Goal: Task Accomplishment & Management: Manage account settings

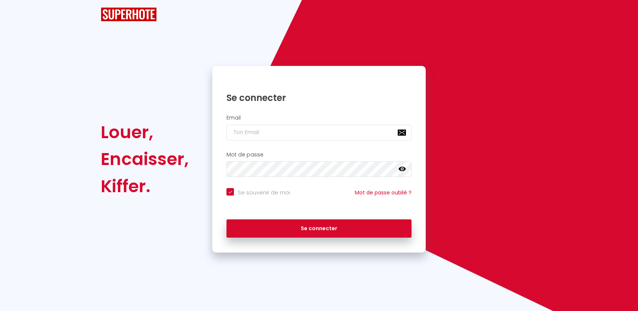
checkbox input "true"
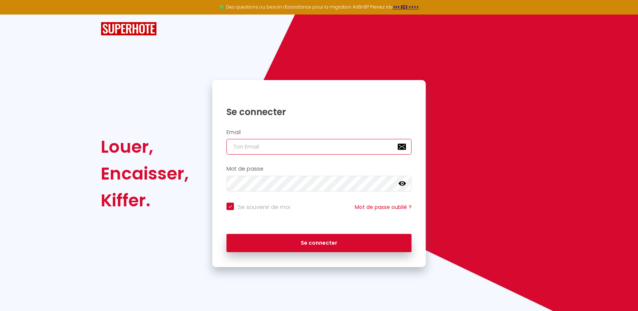
click at [279, 154] on input "email" at bounding box center [318, 147] width 185 height 16
type input "[EMAIL_ADDRESS][DOMAIN_NAME]"
click at [275, 253] on div "Se connecter" at bounding box center [318, 244] width 213 height 34
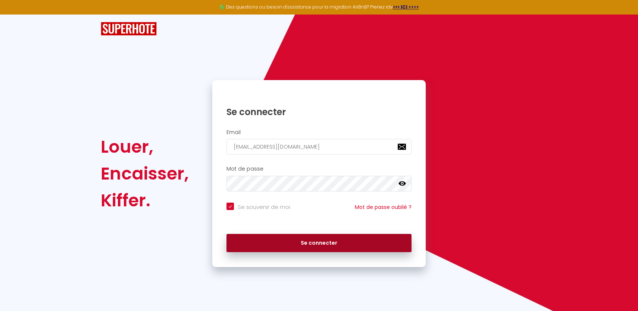
click at [276, 246] on button "Se connecter" at bounding box center [318, 243] width 185 height 19
checkbox input "true"
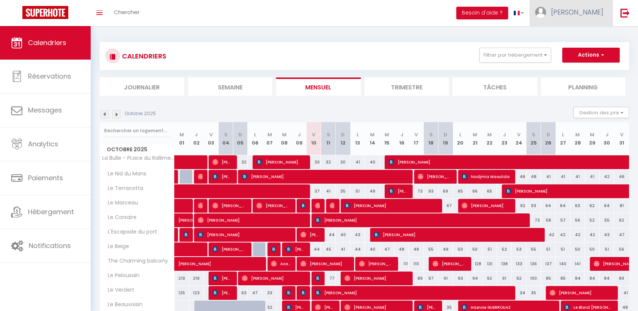
click at [579, 12] on span "[PERSON_NAME]" at bounding box center [577, 11] width 52 height 9
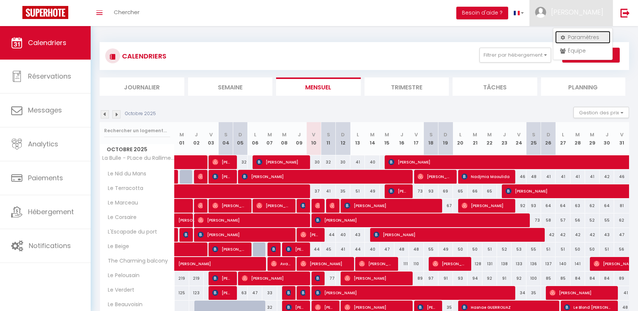
click at [576, 35] on link "Paramètres" at bounding box center [582, 37] width 55 height 13
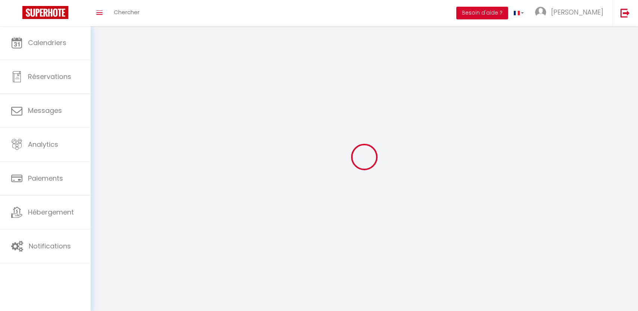
type input "WYWSmPAUOYTezRzVP56x3puGH"
type input "TptA6lAMEb7kLUiM44Q2W3aNy"
type input "https://app.superhote.com/#/get-available-rentals/TptA6lAMEb7kLUiM44Q2W3aNy"
select select "fr"
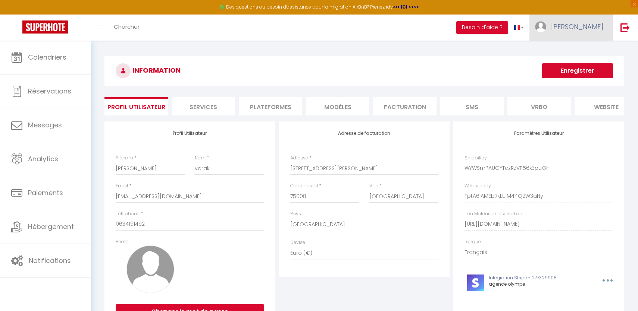
click at [572, 29] on span "[PERSON_NAME]" at bounding box center [577, 26] width 52 height 9
click at [572, 68] on link "Équipe" at bounding box center [582, 65] width 55 height 13
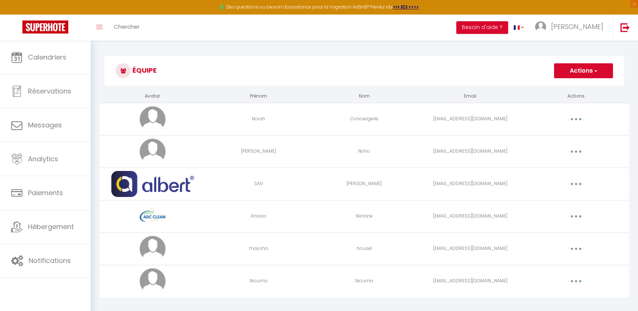
scroll to position [41, 0]
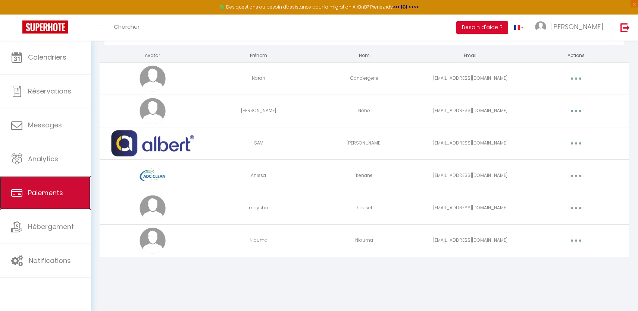
click at [29, 190] on span "Paiements" at bounding box center [45, 192] width 35 height 9
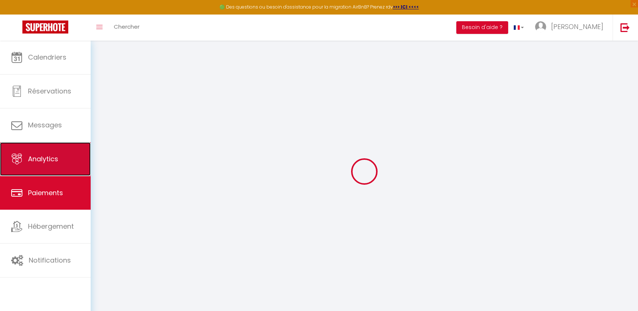
select select "2"
select select "0"
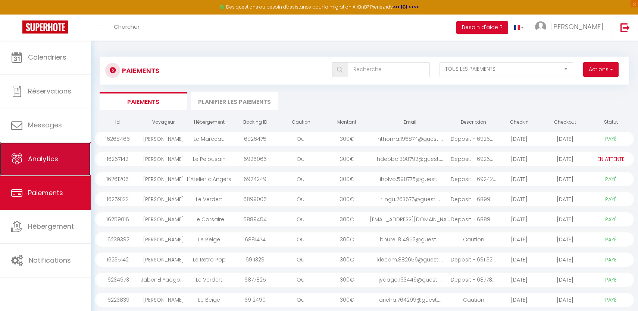
click at [40, 157] on span "Analytics" at bounding box center [43, 158] width 30 height 9
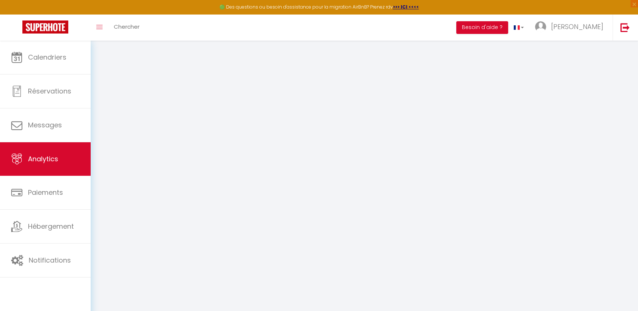
select select "2025"
select select "10"
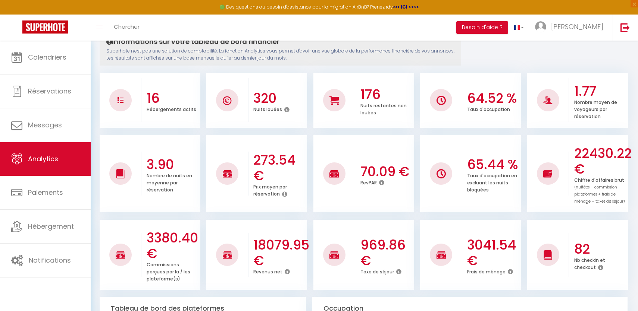
scroll to position [88, 0]
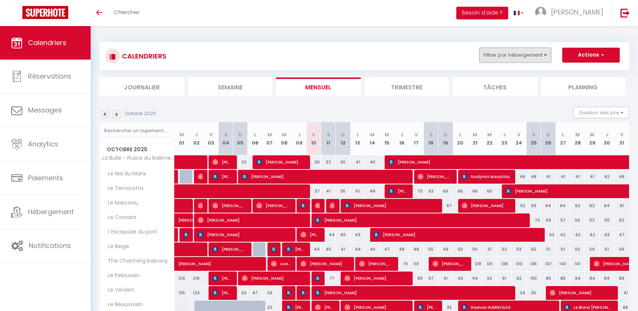
click at [524, 59] on button "Filtrer par hébergement" at bounding box center [515, 55] width 72 height 15
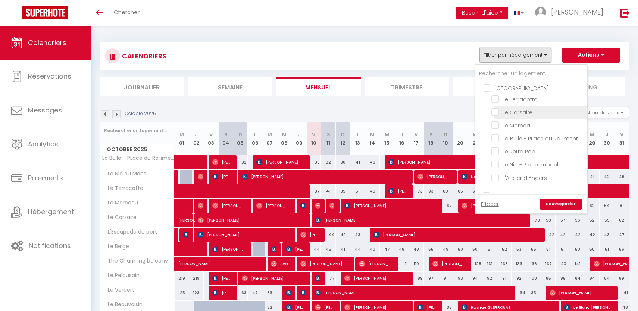
scroll to position [40, 0]
click at [495, 167] on input "L'Atelier d'Angers" at bounding box center [537, 166] width 93 height 7
checkbox input "true"
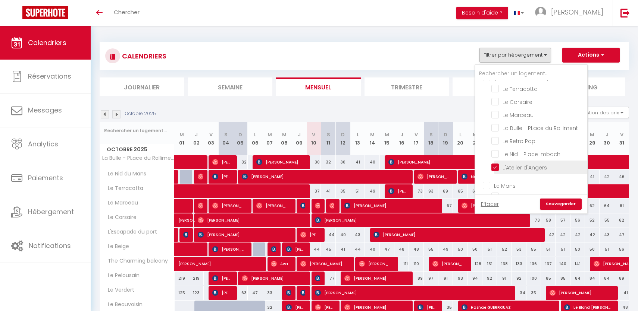
checkbox input "false"
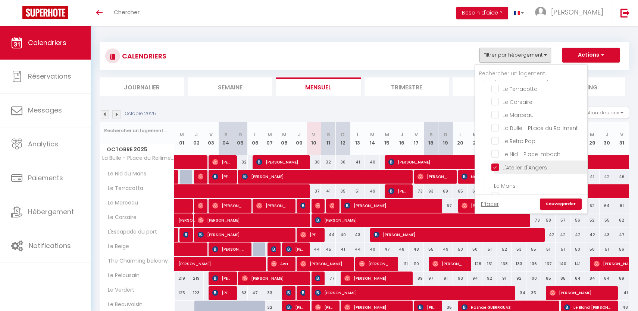
checkbox input "false"
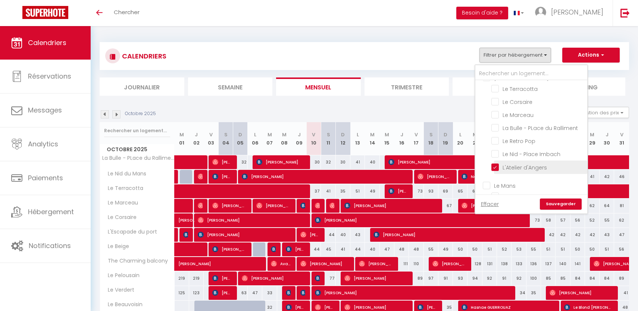
checkbox input "false"
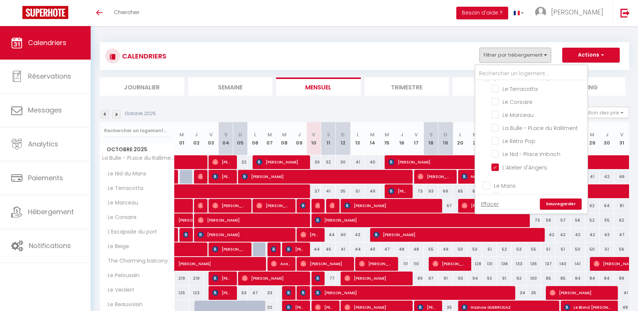
click at [567, 205] on link "Sauvegarder" at bounding box center [561, 204] width 42 height 11
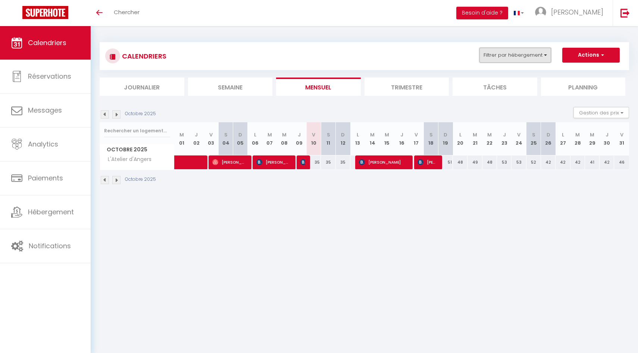
click at [528, 48] on button "Filtrer par hébergement" at bounding box center [515, 55] width 72 height 15
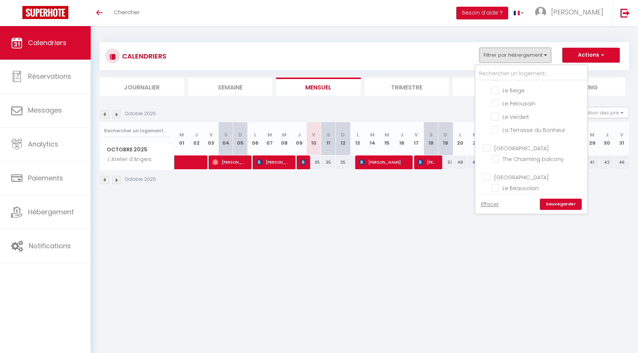
scroll to position [47, 0]
click at [494, 158] on input "L'Atelier d'Angers" at bounding box center [537, 159] width 93 height 7
checkbox input "false"
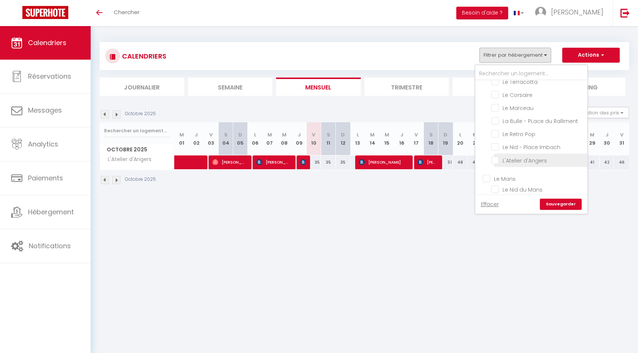
checkbox input "false"
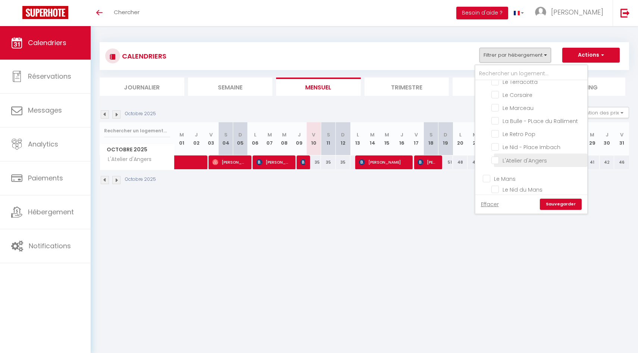
checkbox input "false"
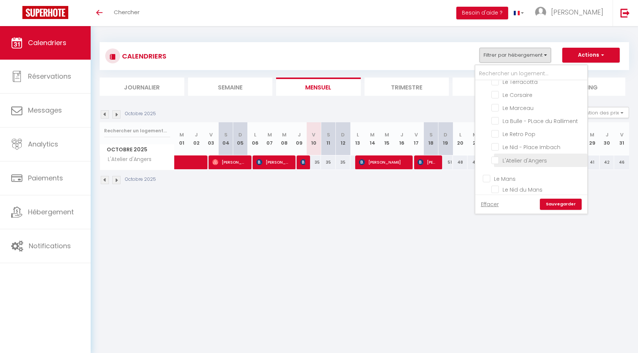
checkbox input "false"
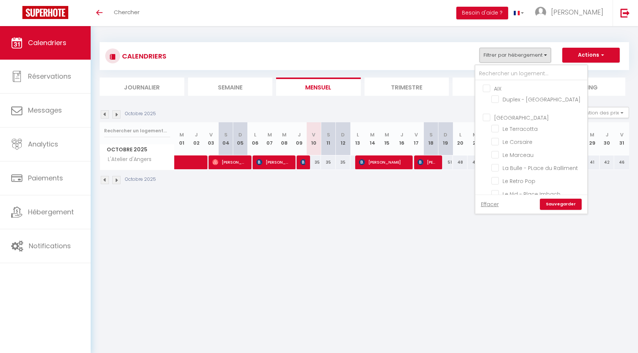
click at [485, 115] on input "[GEOGRAPHIC_DATA]" at bounding box center [538, 116] width 112 height 7
checkbox input "true"
checkbox input "false"
checkbox input "true"
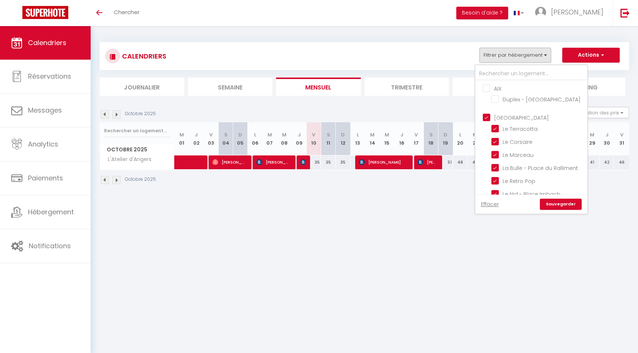
checkbox input "true"
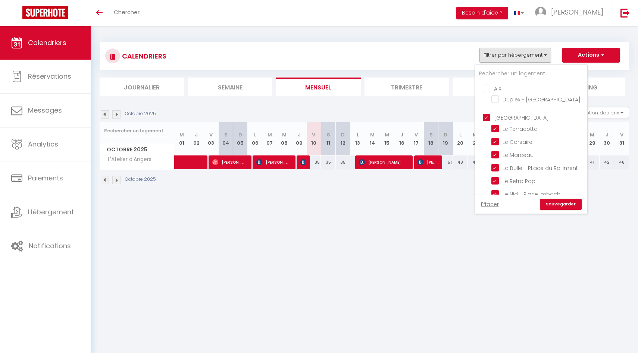
checkbox input "false"
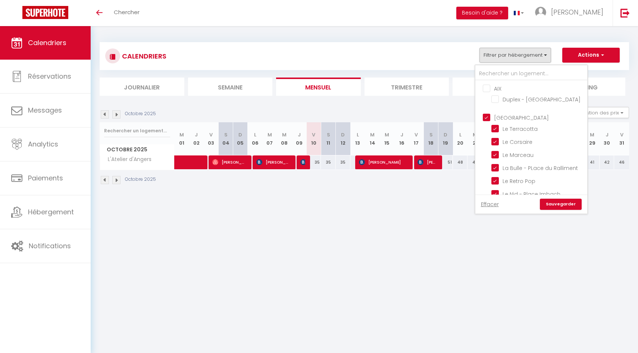
checkbox input "false"
click at [553, 201] on link "Sauvegarder" at bounding box center [561, 204] width 42 height 11
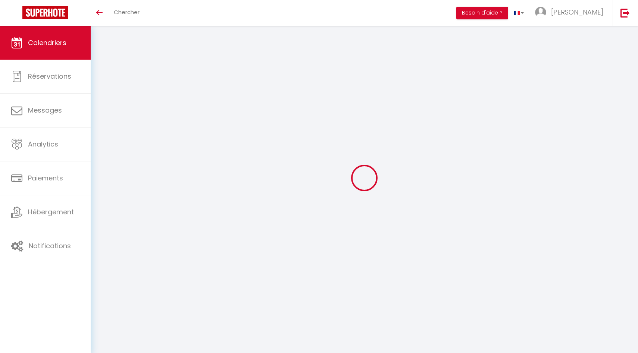
select select
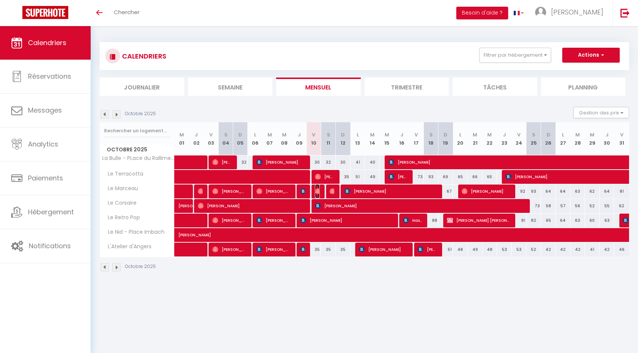
click at [318, 193] on img at bounding box center [318, 191] width 6 height 6
select select "OK"
select select "0"
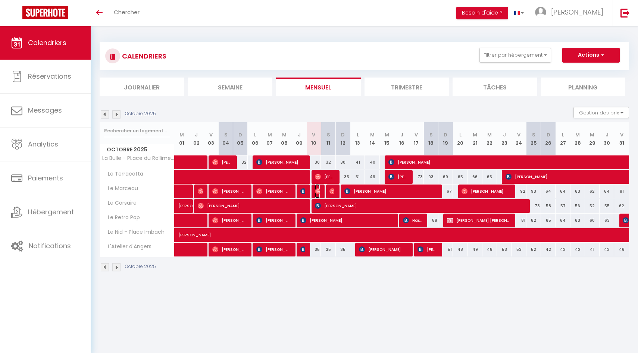
select select "1"
select select
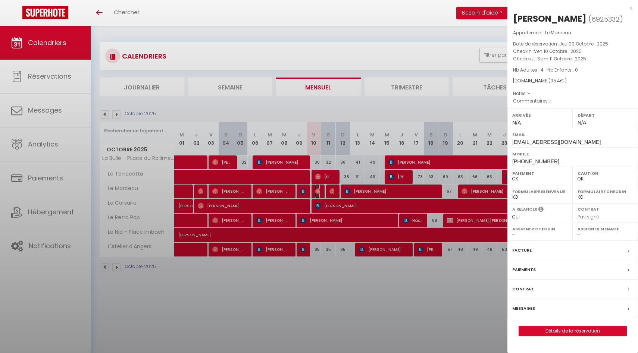
select select "41097"
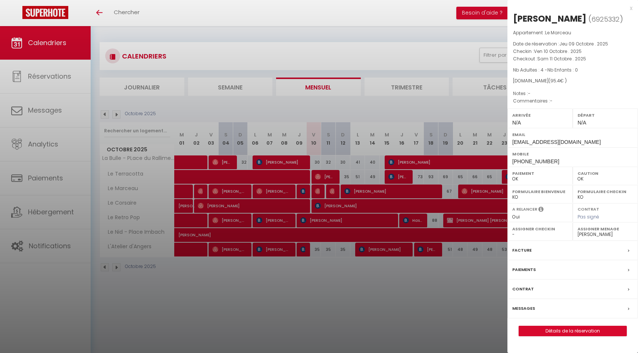
click at [579, 308] on div "Messages" at bounding box center [572, 308] width 130 height 19
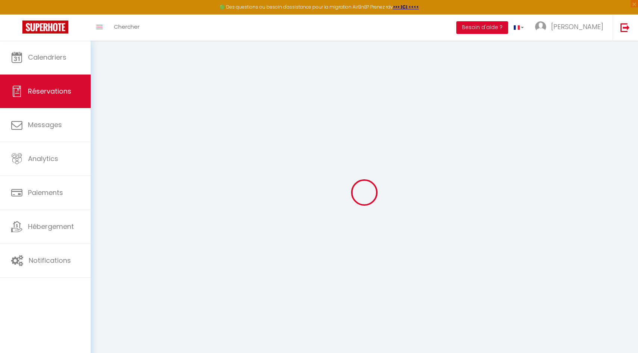
select select
checkbox input "false"
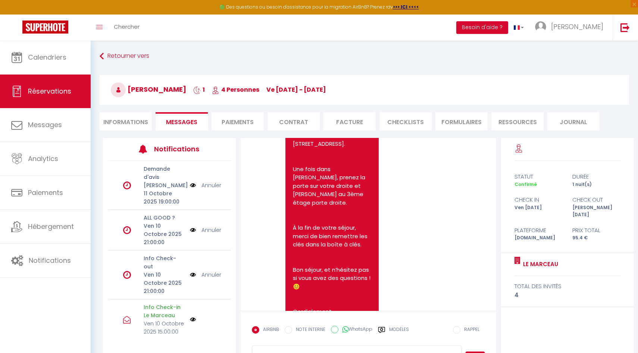
scroll to position [937, 0]
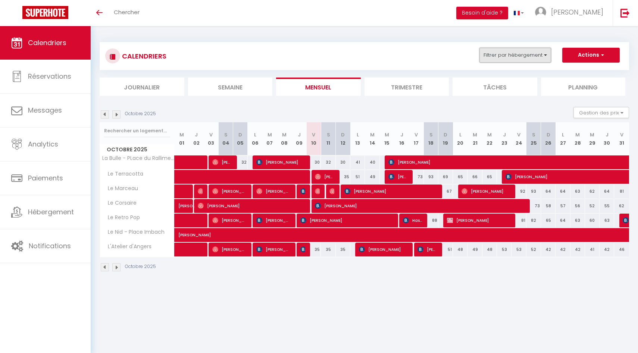
click at [525, 53] on button "Filtrer par hébergement" at bounding box center [515, 55] width 72 height 15
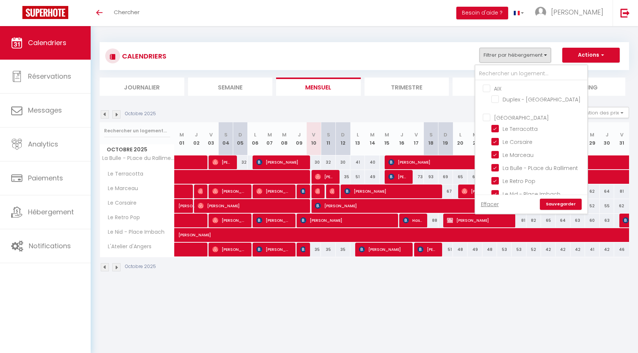
click at [483, 116] on input "[GEOGRAPHIC_DATA]" at bounding box center [538, 116] width 112 height 7
checkbox input "true"
checkbox input "false"
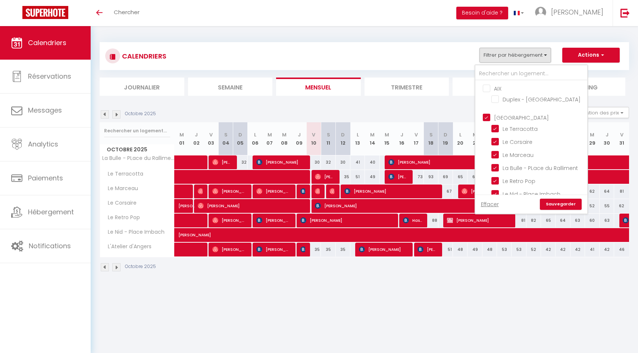
checkbox input "false"
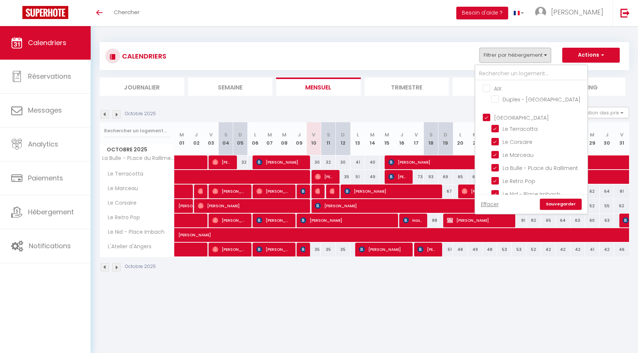
checkbox input "false"
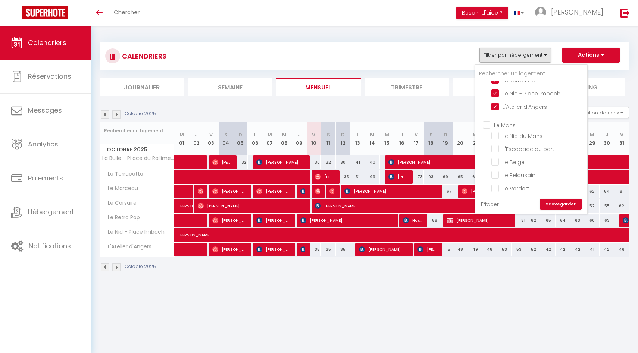
click at [488, 123] on input "Le Mans" at bounding box center [538, 124] width 112 height 7
checkbox input "true"
checkbox input "false"
checkbox input "true"
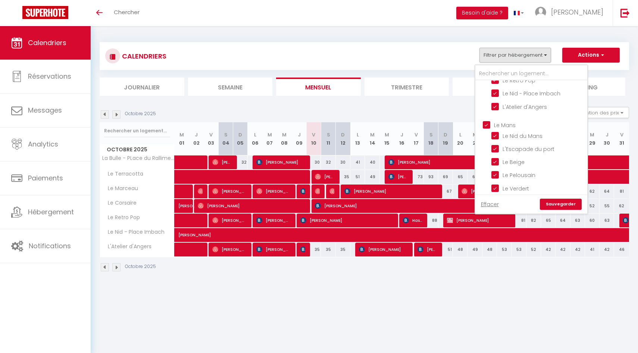
checkbox input "true"
checkbox input "false"
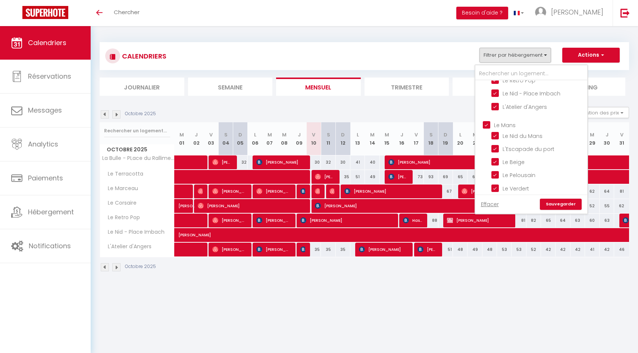
checkbox input "false"
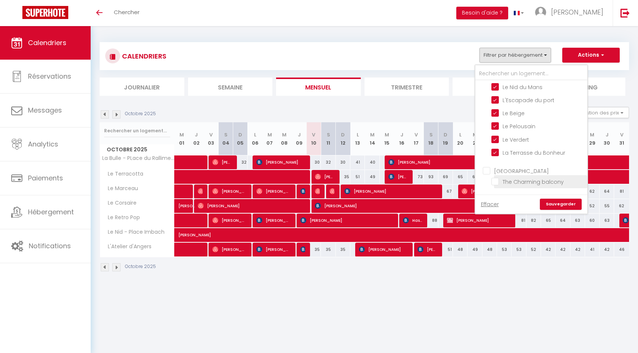
scroll to position [172, 0]
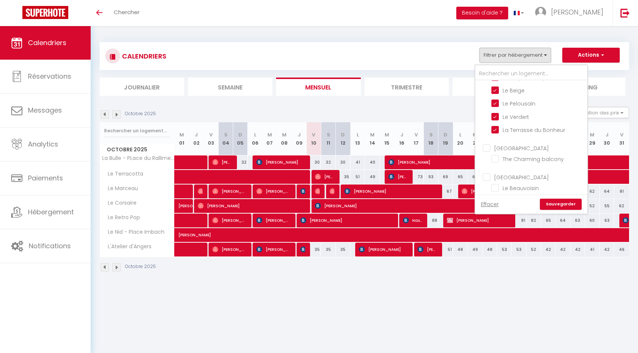
click at [488, 176] on input "[GEOGRAPHIC_DATA]" at bounding box center [538, 176] width 112 height 7
checkbox input "true"
checkbox input "false"
checkbox input "true"
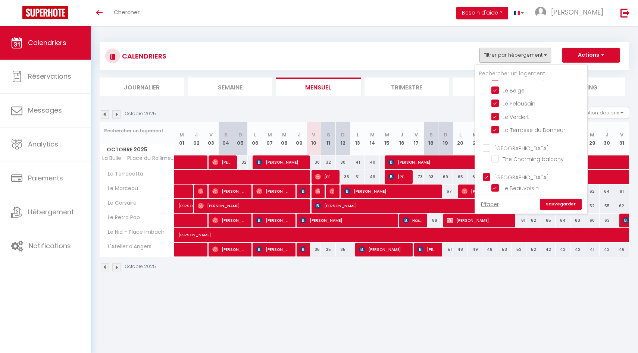
click at [561, 206] on link "Sauvegarder" at bounding box center [561, 204] width 42 height 11
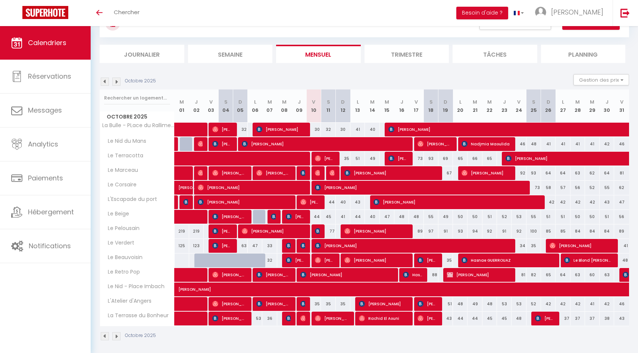
scroll to position [37, 0]
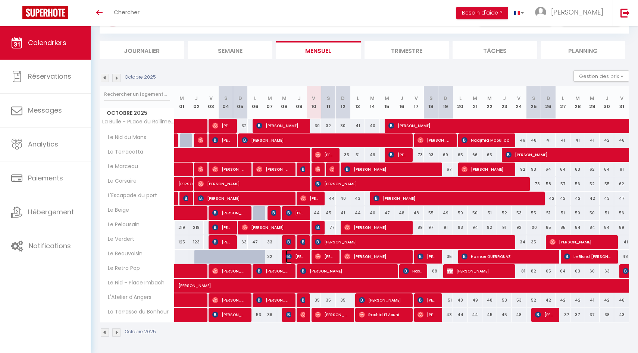
click at [298, 254] on span "[PERSON_NAME]" at bounding box center [295, 256] width 19 height 14
select select "OK"
select select "0"
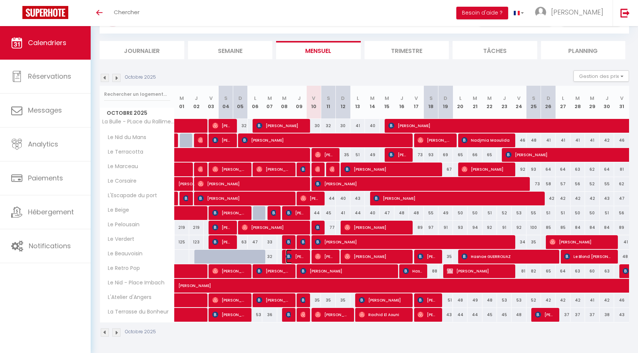
select select "1"
select select
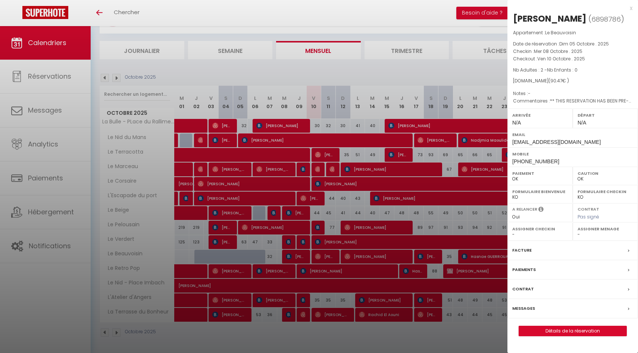
click at [322, 260] on div at bounding box center [319, 176] width 638 height 353
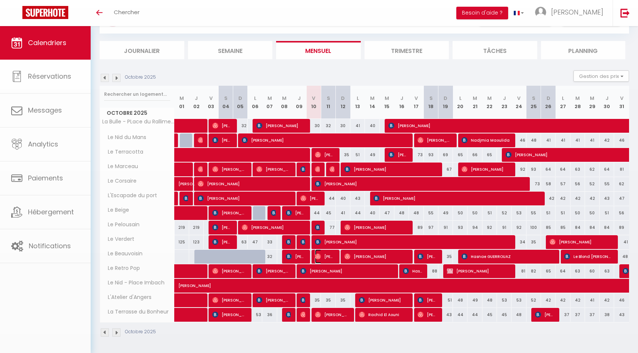
click at [322, 260] on span "[PERSON_NAME]" at bounding box center [324, 256] width 19 height 14
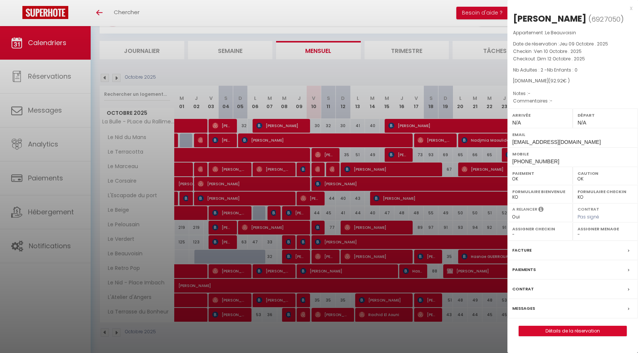
click at [364, 259] on div at bounding box center [319, 176] width 638 height 353
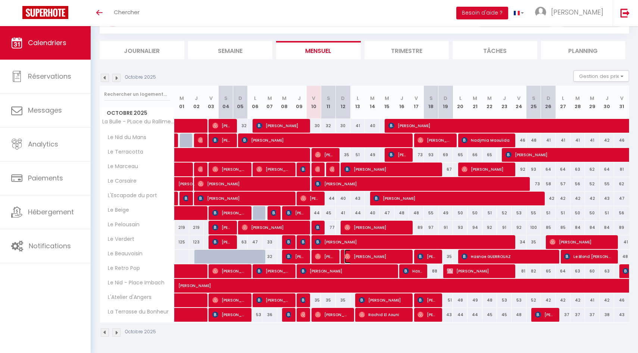
click at [364, 259] on span "[PERSON_NAME]" at bounding box center [375, 256] width 63 height 14
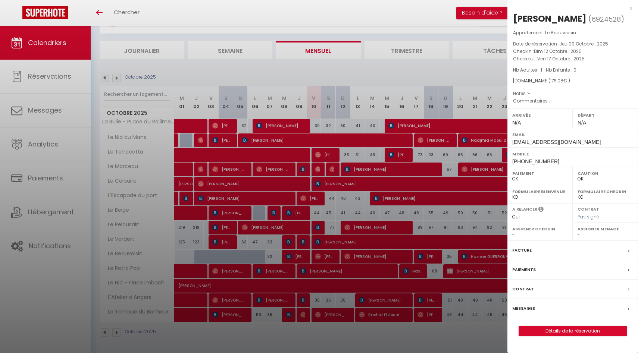
click at [391, 264] on div at bounding box center [319, 176] width 638 height 353
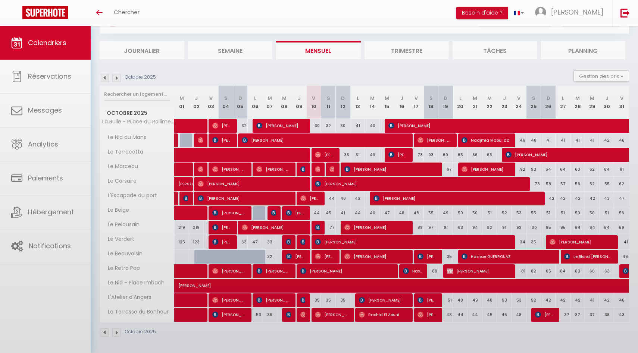
click at [434, 252] on body "🟢 Des questions ou besoin d'assistance pour la migration AirBnB? Prenez rdv >>>…" at bounding box center [319, 172] width 638 height 364
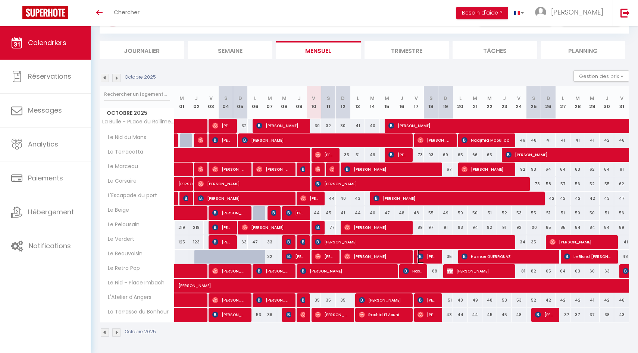
click at [434, 252] on span "[PERSON_NAME]" at bounding box center [426, 256] width 19 height 14
select select "KO"
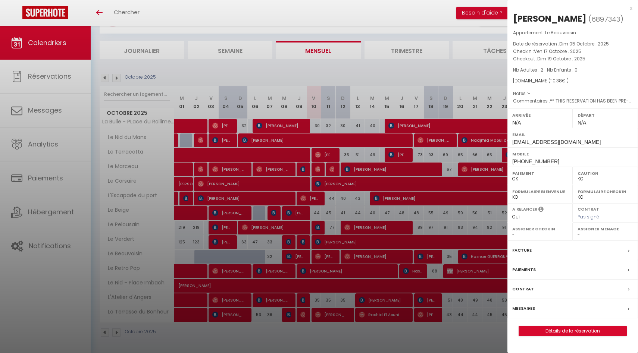
click at [437, 256] on div at bounding box center [319, 176] width 638 height 353
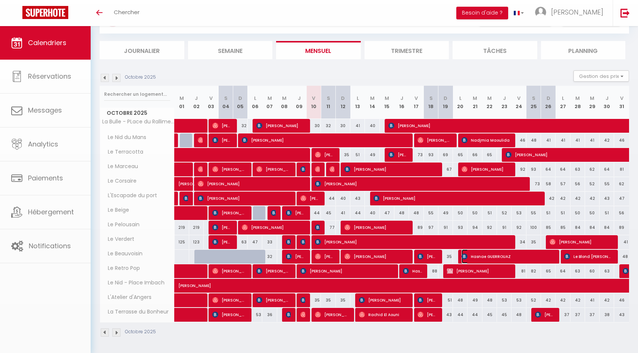
click at [499, 257] on span "Hasnae GUERROUAZ" at bounding box center [507, 256] width 92 height 14
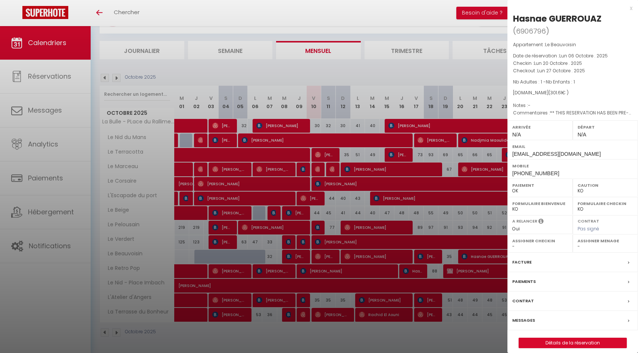
click at [498, 257] on div at bounding box center [319, 176] width 638 height 353
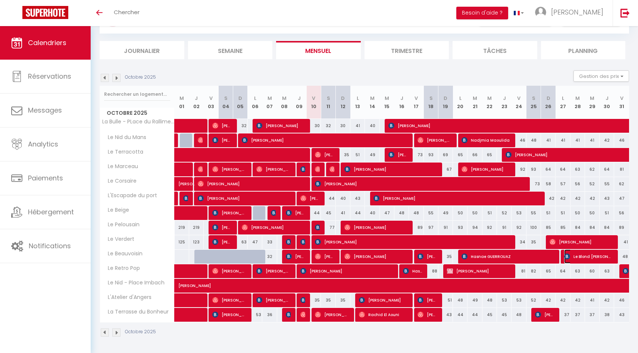
click at [582, 260] on span "Le Blond [PERSON_NAME] et [PERSON_NAME]" at bounding box center [588, 256] width 48 height 14
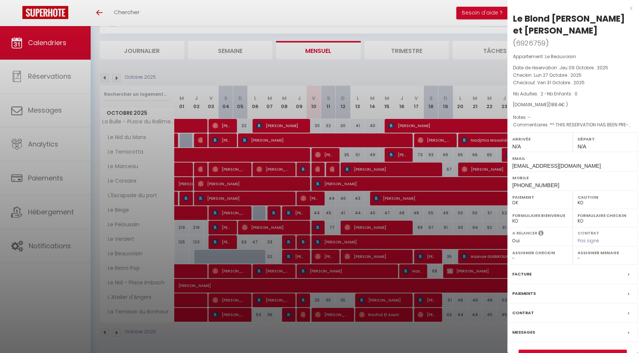
click at [430, 262] on div at bounding box center [319, 176] width 638 height 353
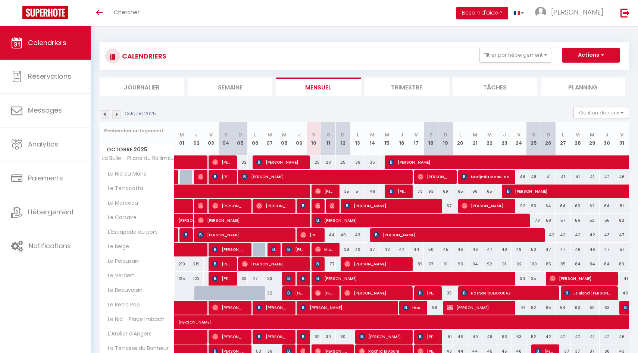
scroll to position [37, 0]
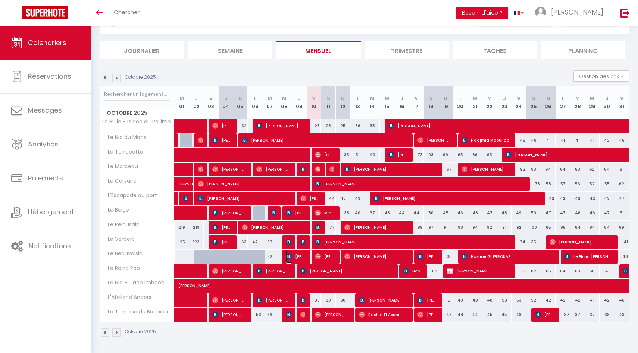
click at [299, 258] on span "[PERSON_NAME]" at bounding box center [295, 256] width 19 height 14
select select "OK"
select select "0"
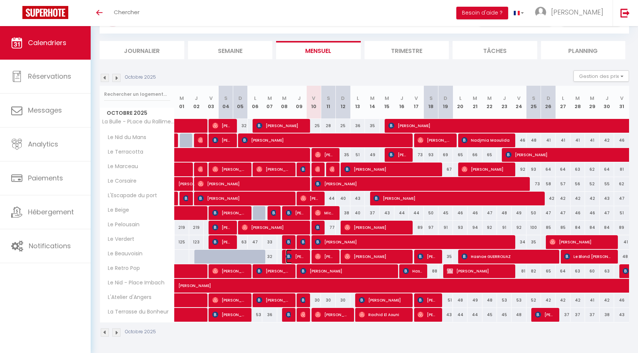
select select "1"
select select
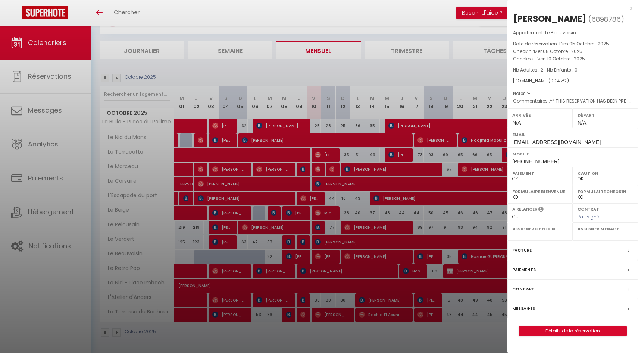
click at [561, 309] on div "Messages" at bounding box center [572, 308] width 130 height 19
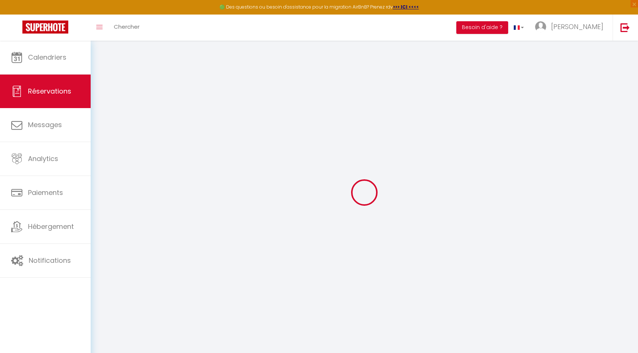
select select
checkbox input "false"
type textarea "** THIS RESERVATION HAS BEEN PRE-PAID ** BOOKING NOTE : Payment charge is EUR 1…"
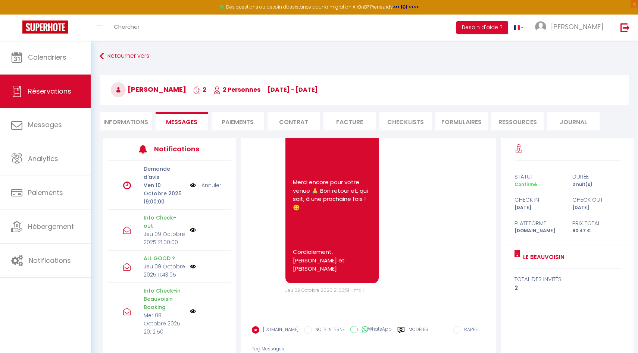
scroll to position [44, 0]
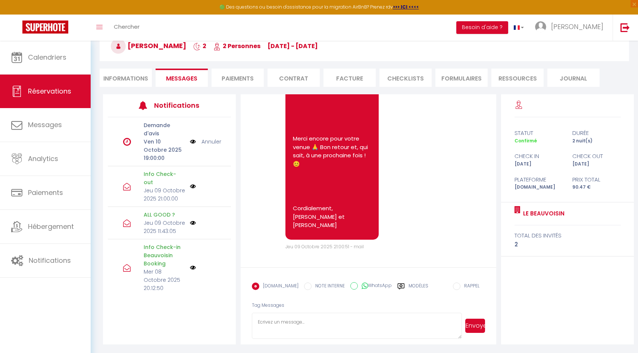
click at [312, 336] on textarea at bounding box center [357, 326] width 210 height 26
type textarea "Bonjour, Nous n'avons pas trouvé les serviettes que vous aviez durant votre séj…"
click at [480, 328] on button "Envoyer" at bounding box center [475, 326] width 20 height 14
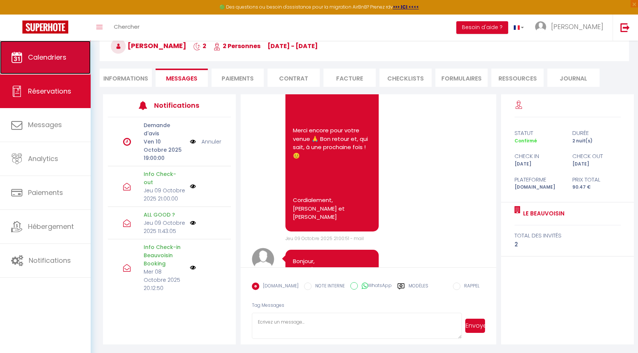
click at [56, 62] on span "Calendriers" at bounding box center [47, 57] width 38 height 9
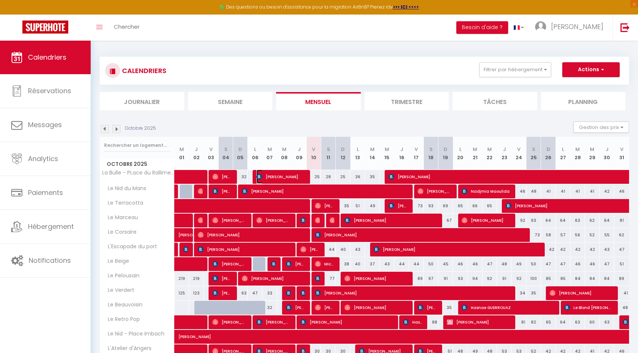
click at [279, 175] on span "[PERSON_NAME]" at bounding box center [280, 177] width 48 height 14
select select "OK"
select select "0"
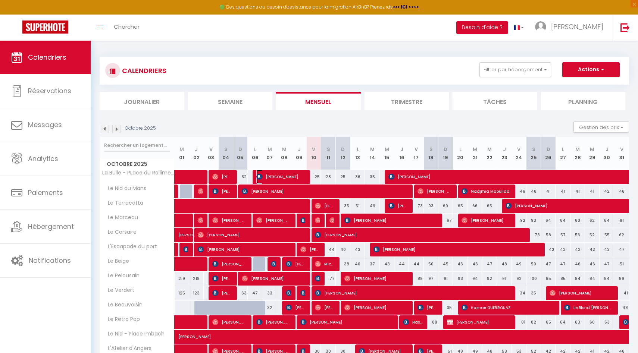
select select "1"
select select
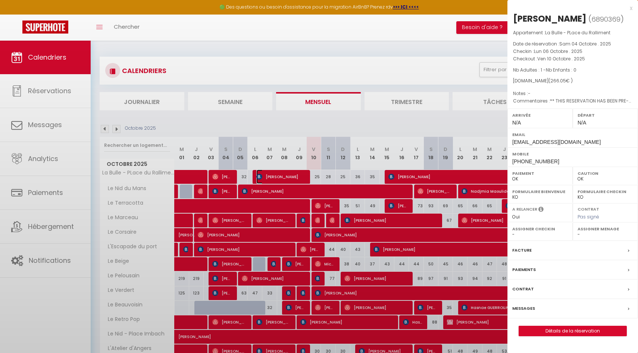
select select "41097"
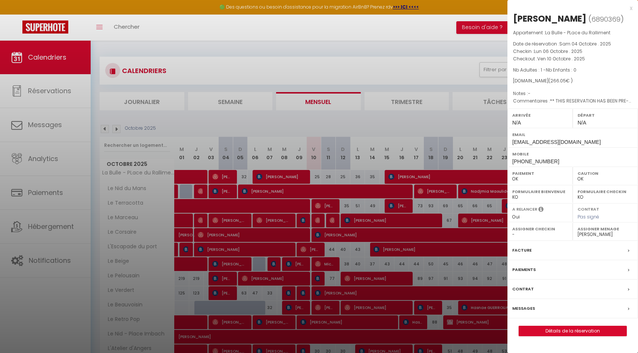
click at [544, 309] on div "Messages" at bounding box center [572, 308] width 130 height 19
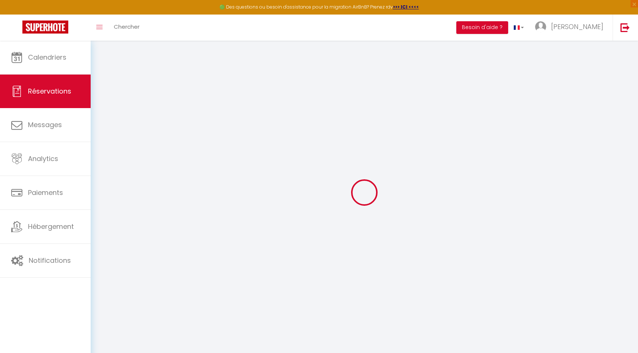
select select
checkbox input "false"
type textarea "** THIS RESERVATION HAS BEEN PRE-PAID ** Je voyage pour affaires et il est poss…"
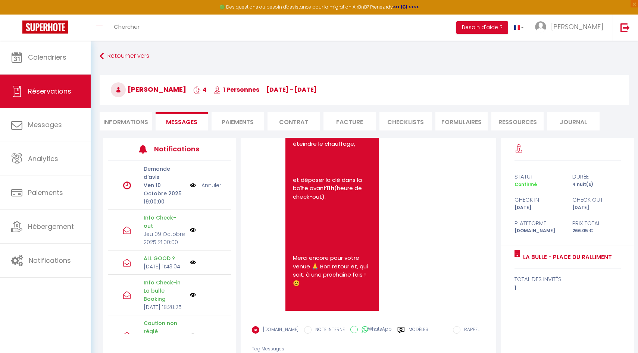
scroll to position [44, 0]
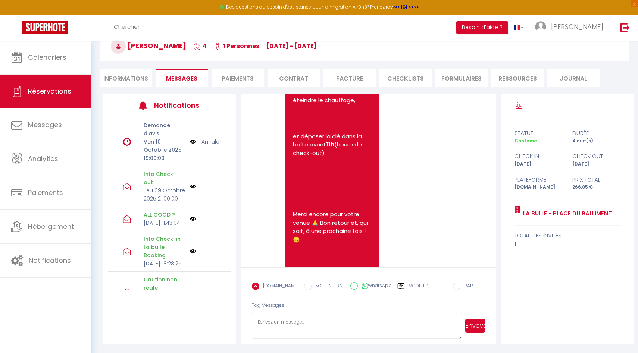
click at [277, 323] on textarea at bounding box center [357, 326] width 210 height 26
type textarea "Bonjour, On compte sur vous pour les 10 étoiles ⭐️"
click at [472, 328] on button "Envoyer" at bounding box center [475, 326] width 20 height 14
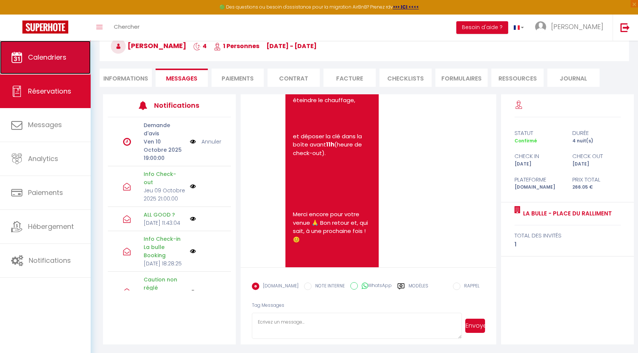
click at [67, 58] on link "Calendriers" at bounding box center [45, 58] width 91 height 34
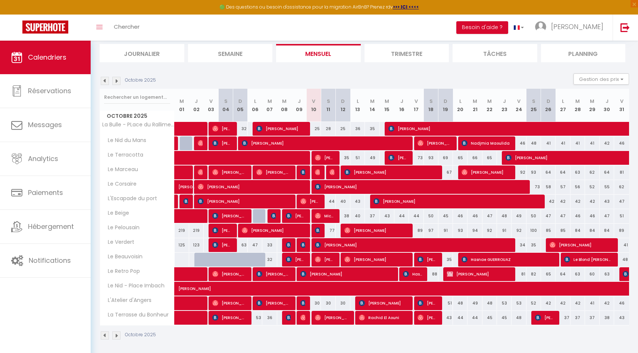
scroll to position [51, 0]
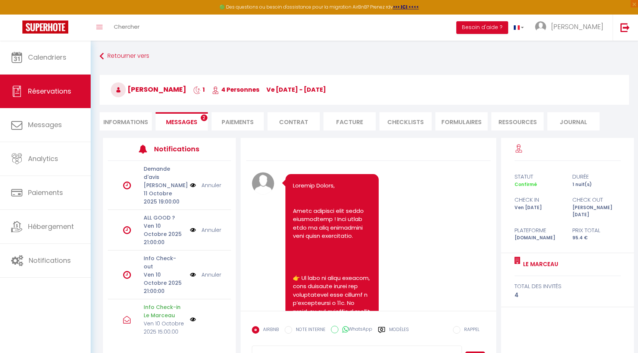
scroll to position [1012, 0]
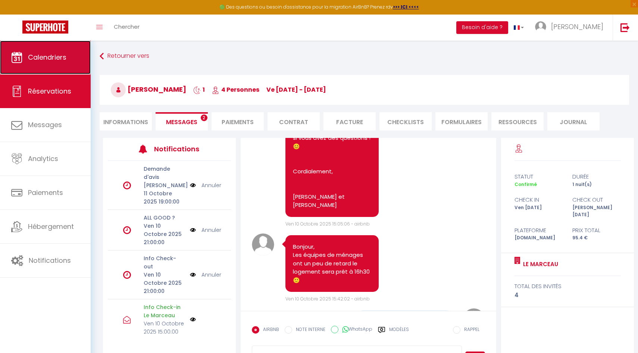
click at [29, 64] on link "Calendriers" at bounding box center [45, 58] width 91 height 34
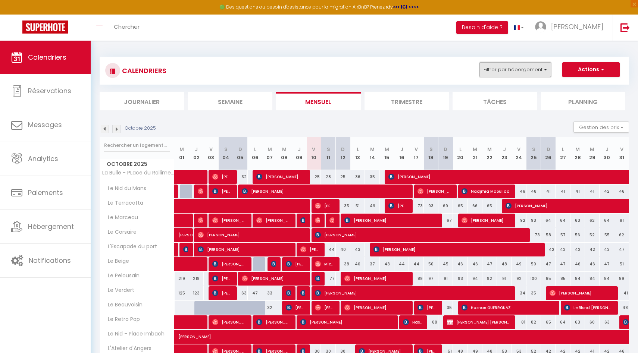
click at [521, 73] on button "Filtrer par hébergement" at bounding box center [515, 69] width 72 height 15
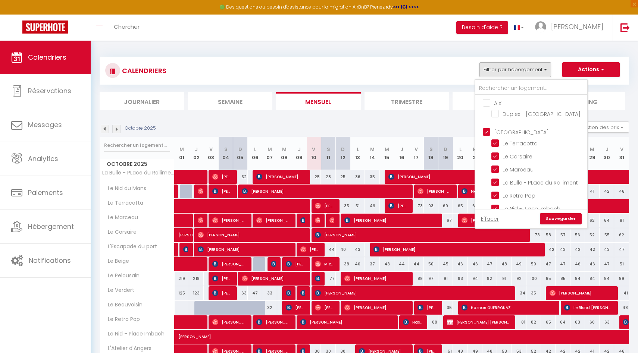
click at [488, 133] on input "[GEOGRAPHIC_DATA]" at bounding box center [538, 131] width 112 height 7
checkbox input "false"
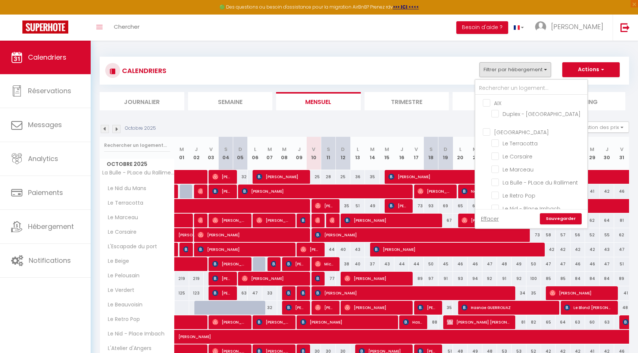
checkbox input "false"
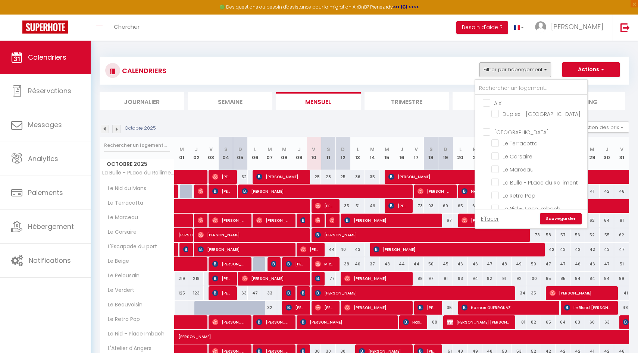
checkbox input "false"
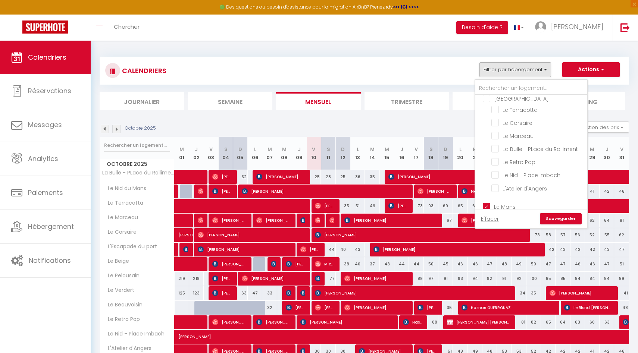
scroll to position [33, 0]
click at [486, 206] on input "Le Mans" at bounding box center [538, 206] width 112 height 7
checkbox input "false"
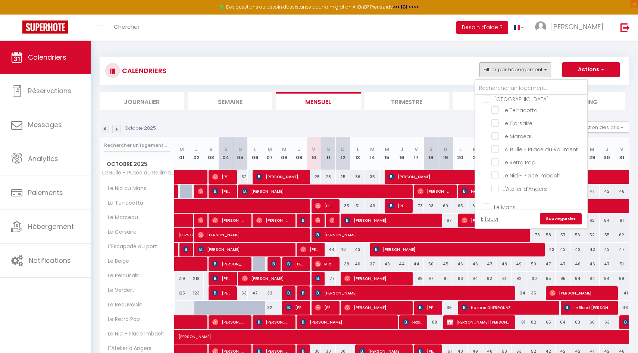
checkbox input "false"
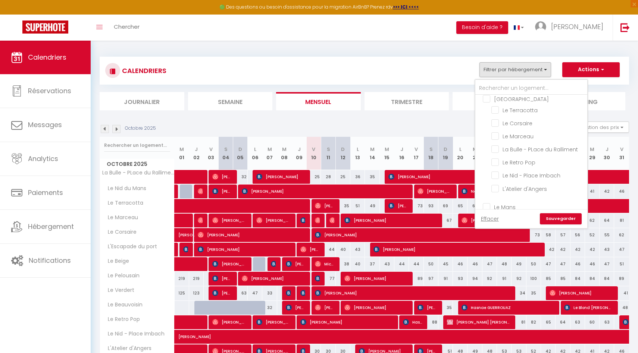
checkbox input "false"
click at [495, 133] on input "Le Marceau" at bounding box center [537, 135] width 93 height 7
checkbox input "true"
click at [557, 217] on link "Sauvegarder" at bounding box center [561, 218] width 42 height 11
